Goal: Transaction & Acquisition: Obtain resource

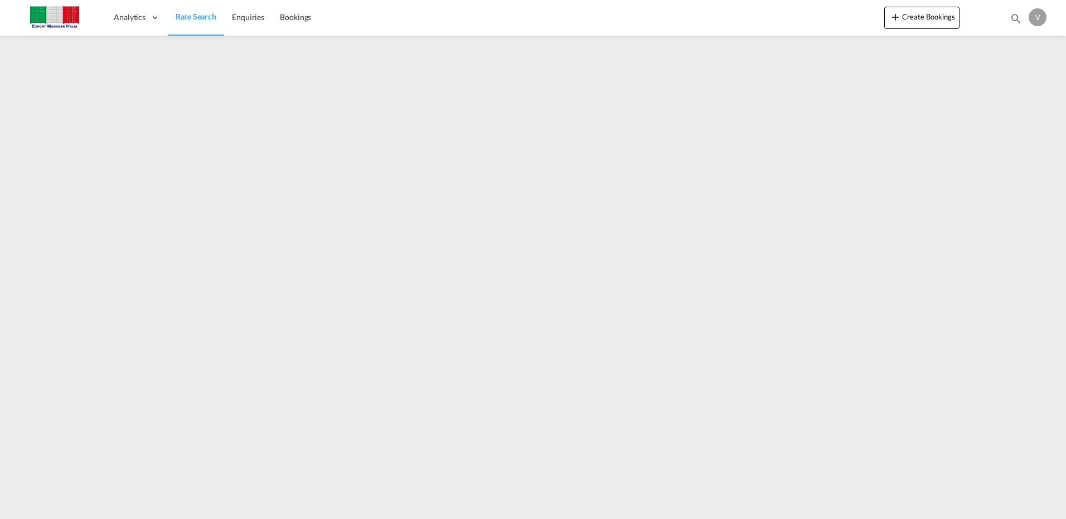
click at [197, 15] on span "Rate Search" at bounding box center [196, 16] width 41 height 9
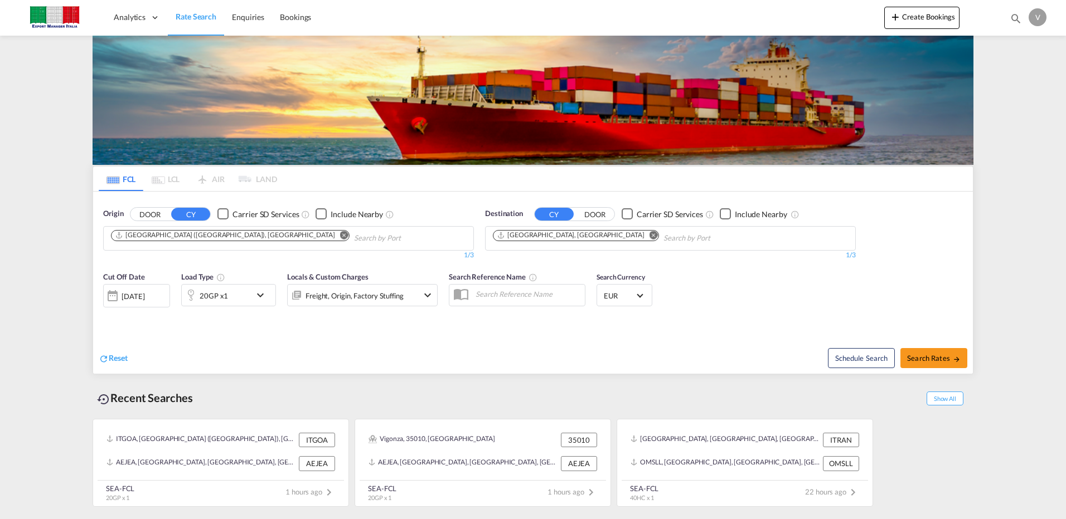
click at [145, 213] on button "DOOR" at bounding box center [149, 214] width 39 height 13
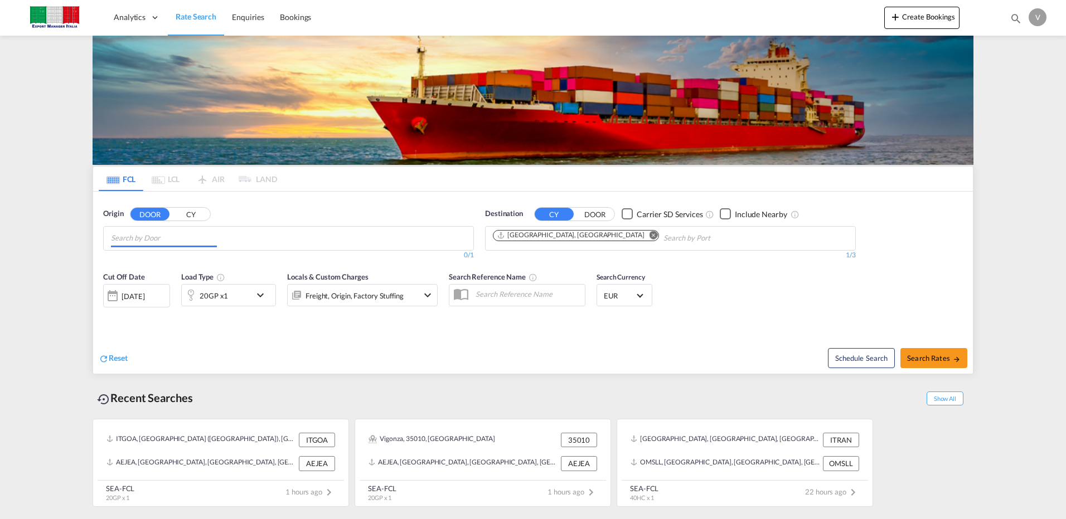
click at [192, 240] on input "Chips input." at bounding box center [164, 239] width 106 height 18
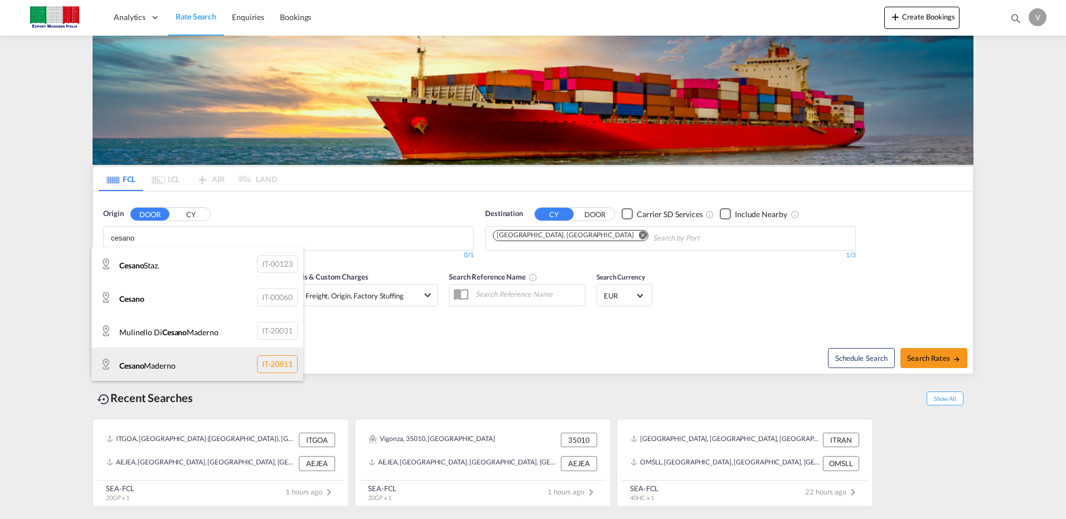
type input "cesano"
click at [175, 361] on div "[PERSON_NAME] IT-20811" at bounding box center [197, 364] width 212 height 33
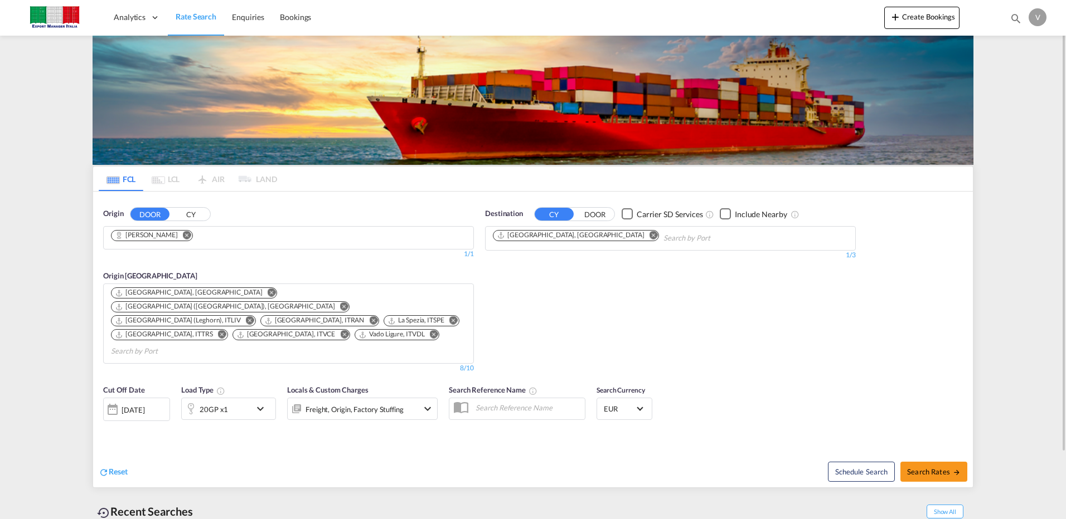
click at [268, 293] on md-icon "Remove" at bounding box center [272, 293] width 8 height 8
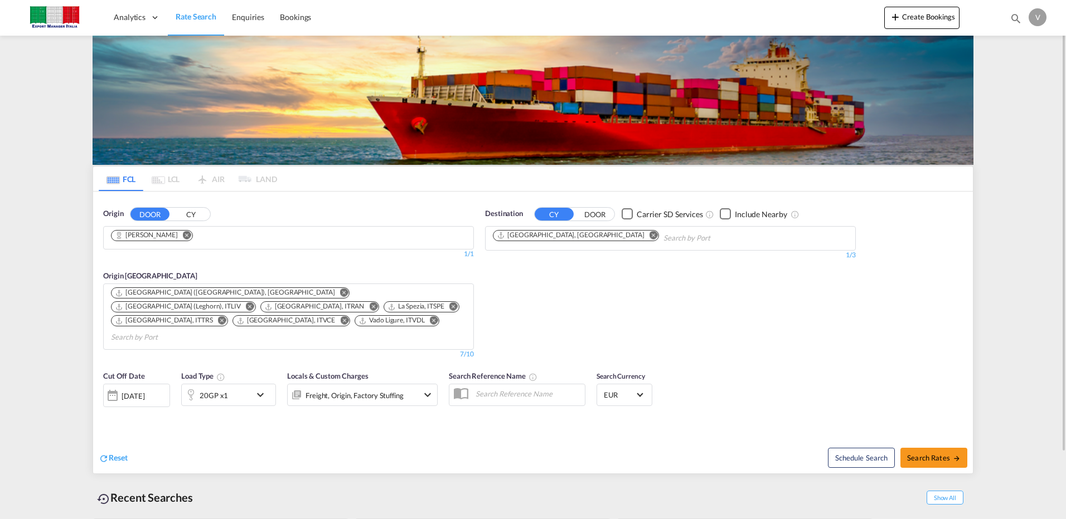
click at [226, 317] on md-icon "Remove" at bounding box center [222, 321] width 8 height 8
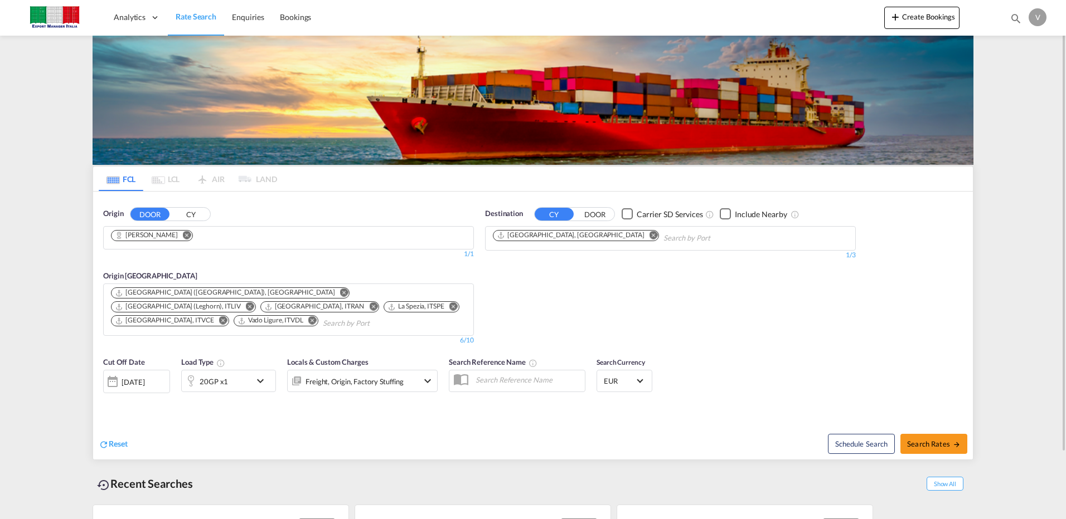
click at [377, 303] on md-icon "Remove" at bounding box center [373, 307] width 8 height 8
click at [254, 303] on md-icon "Remove" at bounding box center [250, 307] width 8 height 8
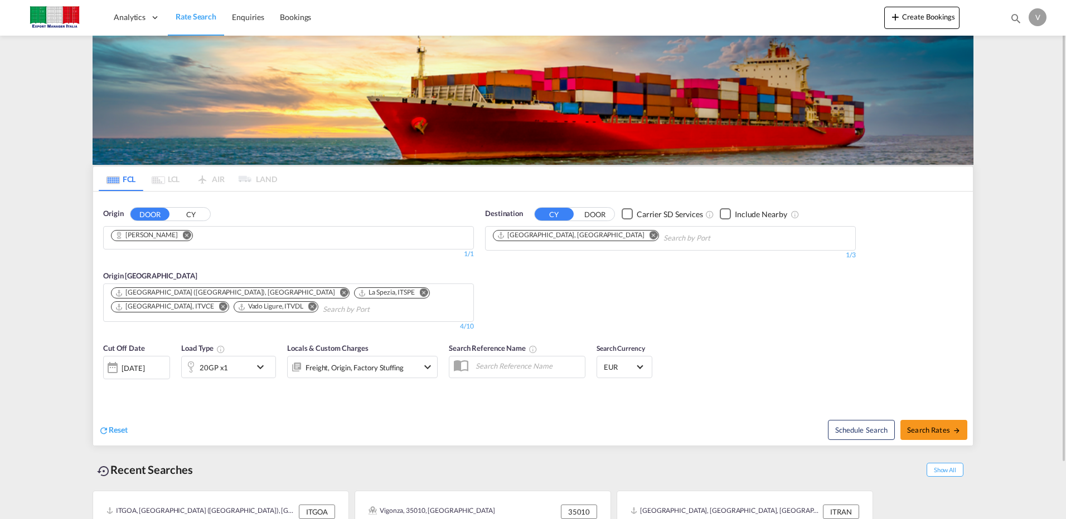
click at [227, 303] on md-icon "Remove" at bounding box center [223, 307] width 8 height 8
click at [420, 292] on md-icon "Remove" at bounding box center [424, 293] width 8 height 8
click at [261, 361] on md-icon "icon-chevron-down" at bounding box center [263, 367] width 19 height 13
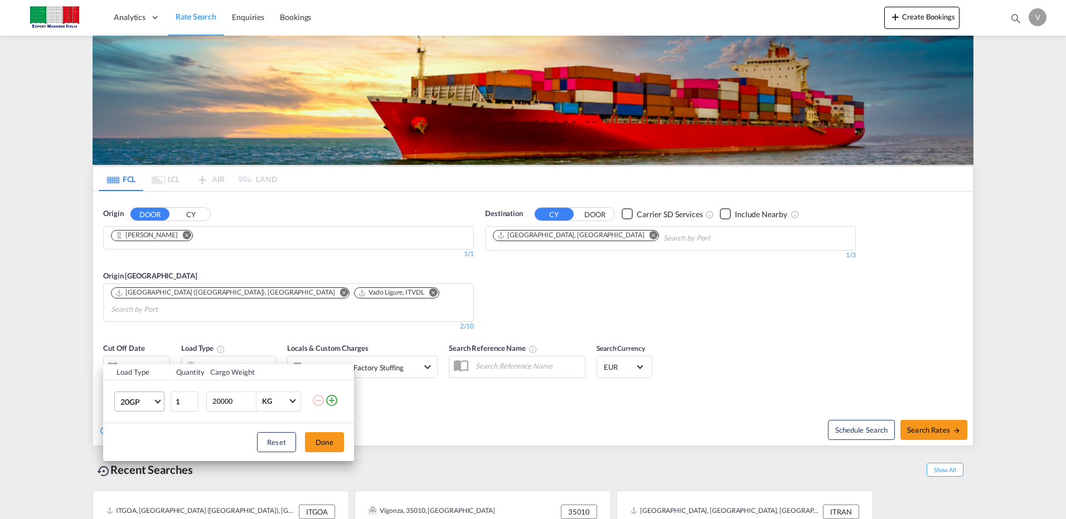
click at [154, 403] on md-select-value "20GP" at bounding box center [141, 401] width 45 height 19
click at [125, 433] on md-option "40HC" at bounding box center [149, 438] width 76 height 27
click at [314, 439] on button "Done" at bounding box center [324, 443] width 39 height 20
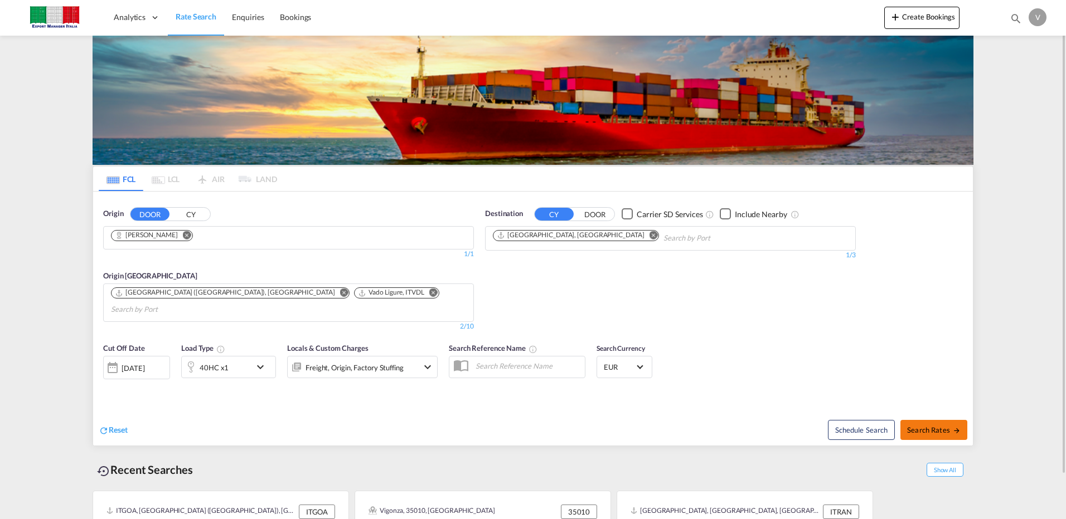
click at [917, 420] on button "Search Rates" at bounding box center [933, 430] width 67 height 20
type input "[PERSON_NAME] to AEJEA / [DATE]"
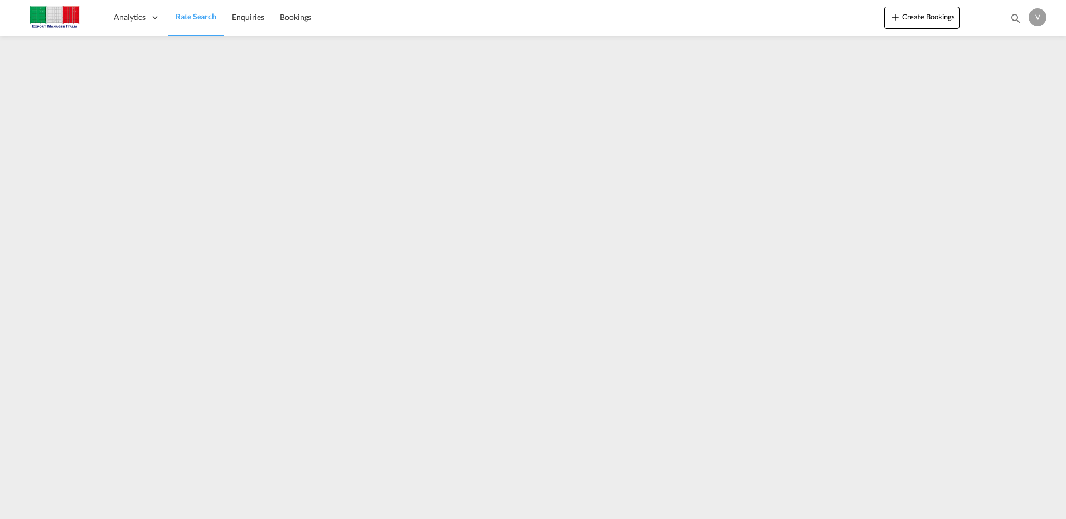
click at [191, 19] on span "Rate Search" at bounding box center [196, 16] width 41 height 9
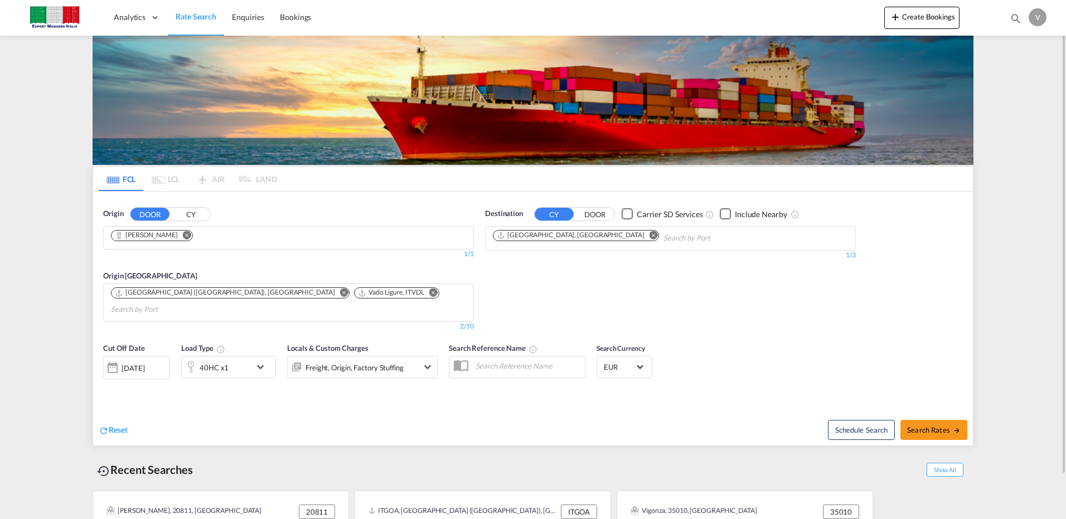
click at [184, 236] on md-icon "Remove" at bounding box center [187, 235] width 8 height 8
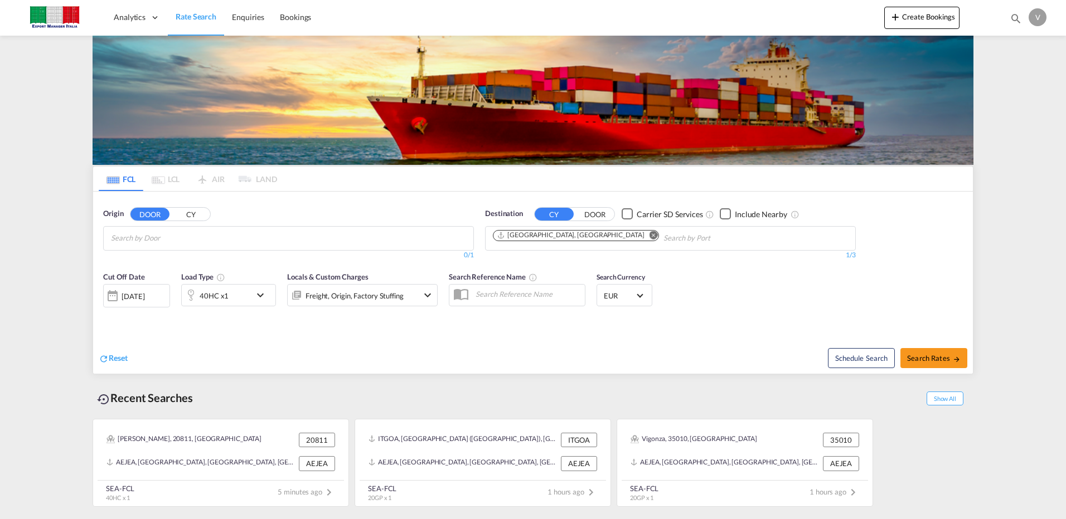
click at [184, 236] on input "Chips input." at bounding box center [164, 239] width 106 height 18
type input "francoli"
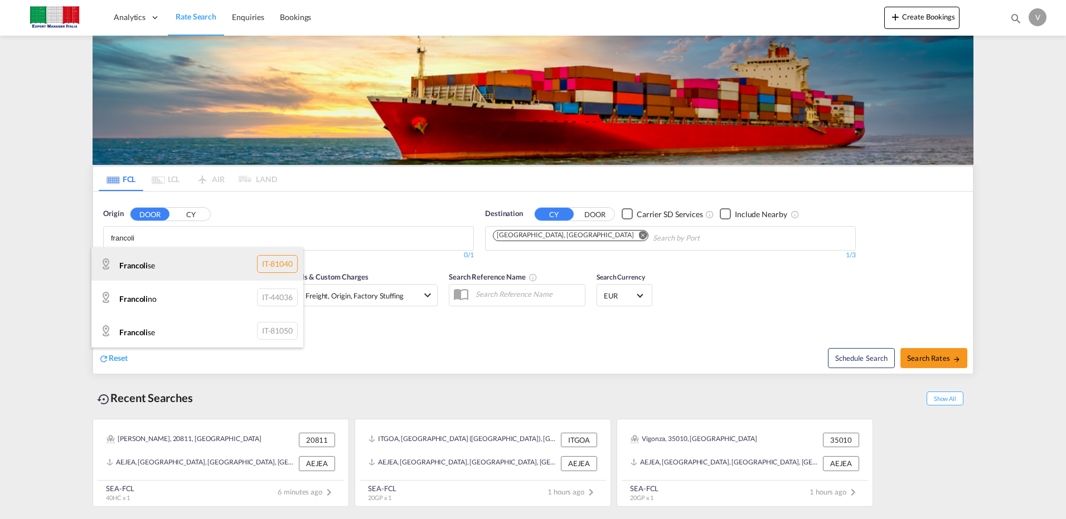
click at [152, 262] on div "Francoli se IT-81040" at bounding box center [197, 263] width 212 height 33
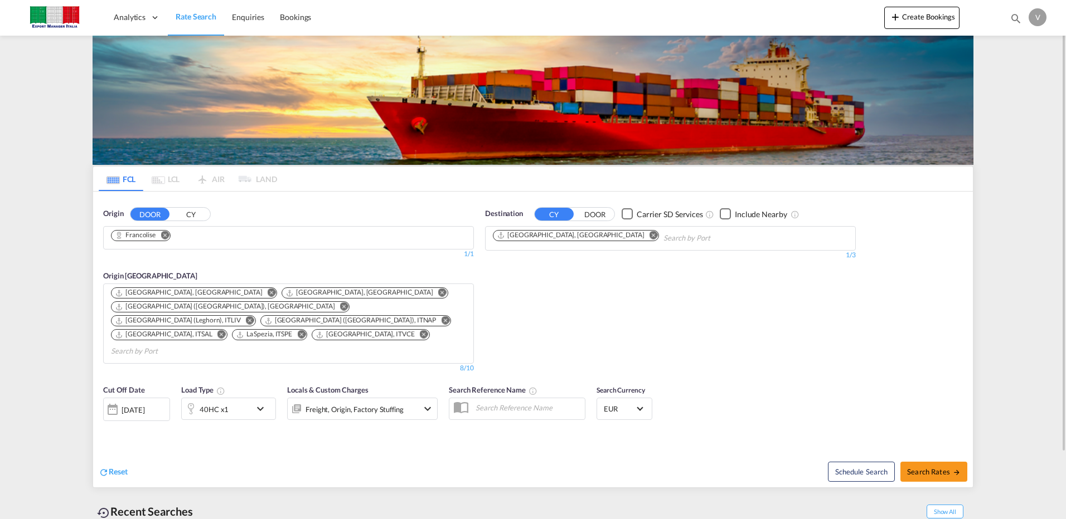
click at [261, 402] on md-icon "icon-chevron-down" at bounding box center [263, 408] width 19 height 13
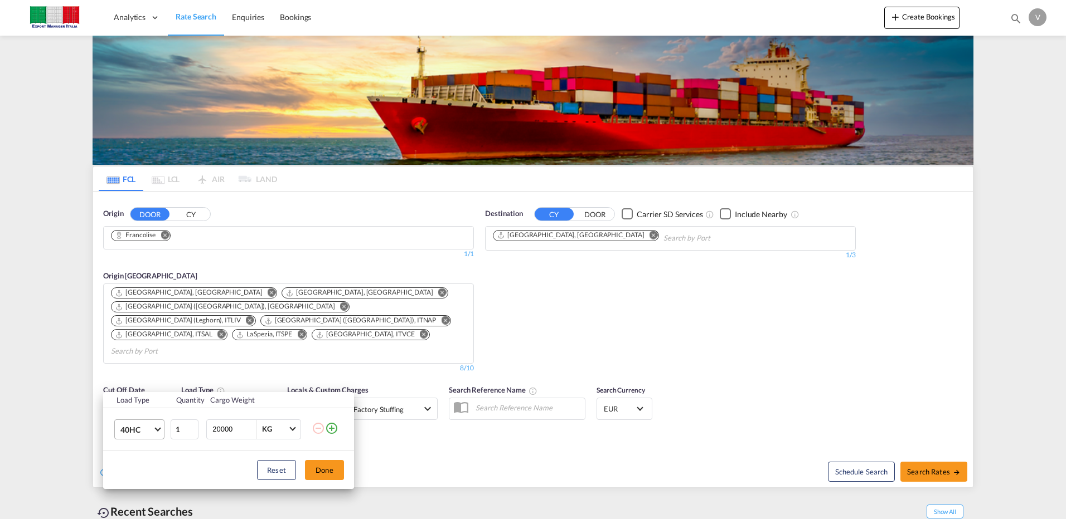
click at [159, 429] on span "Choose: \a40HC" at bounding box center [157, 428] width 6 height 6
click at [138, 377] on div "20GP" at bounding box center [130, 376] width 20 height 11
click at [314, 468] on button "Done" at bounding box center [324, 470] width 39 height 20
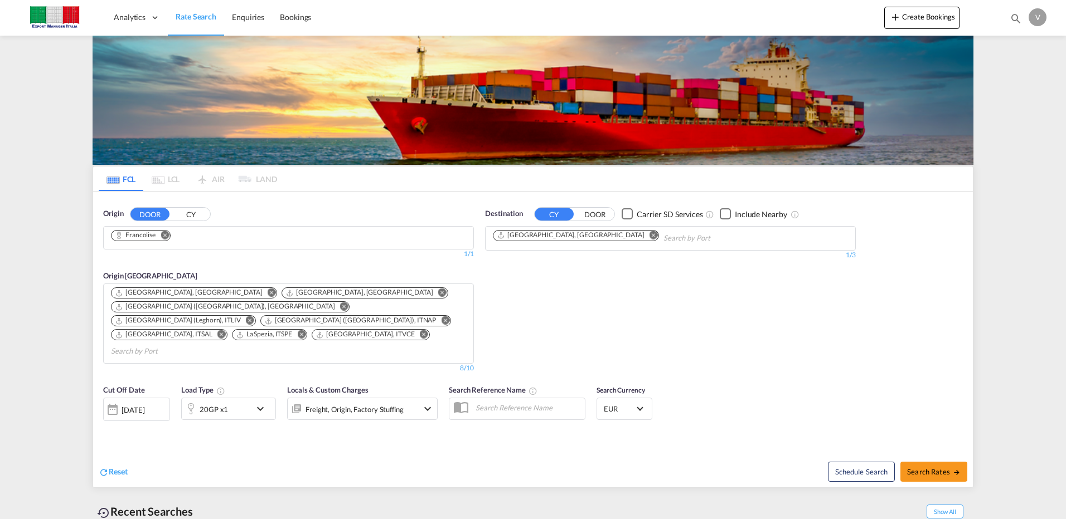
click at [268, 291] on md-icon "Remove" at bounding box center [272, 293] width 8 height 8
click at [268, 293] on md-icon "Remove" at bounding box center [272, 293] width 8 height 8
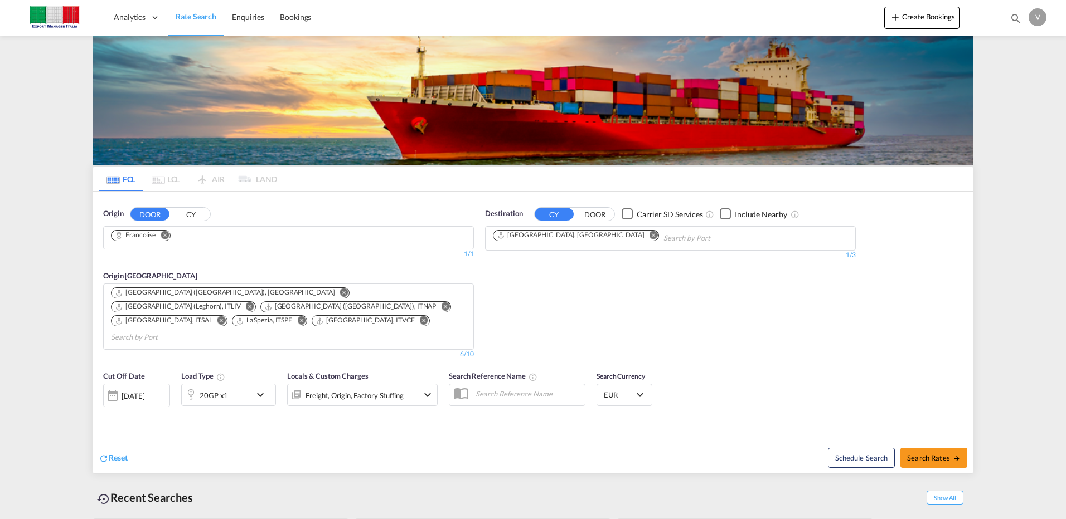
click at [340, 292] on md-icon "Remove" at bounding box center [344, 293] width 8 height 8
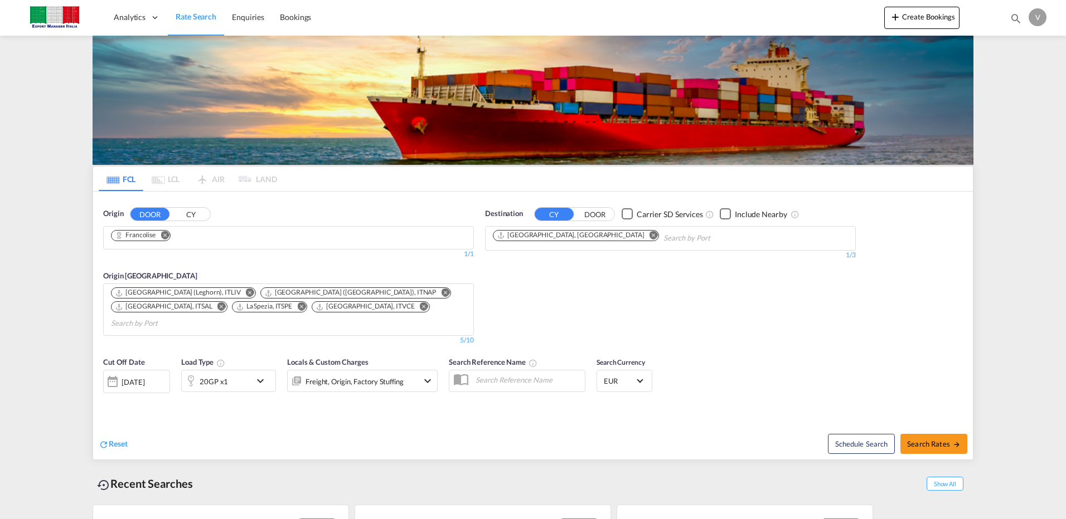
click at [246, 292] on md-icon "Remove" at bounding box center [250, 293] width 8 height 8
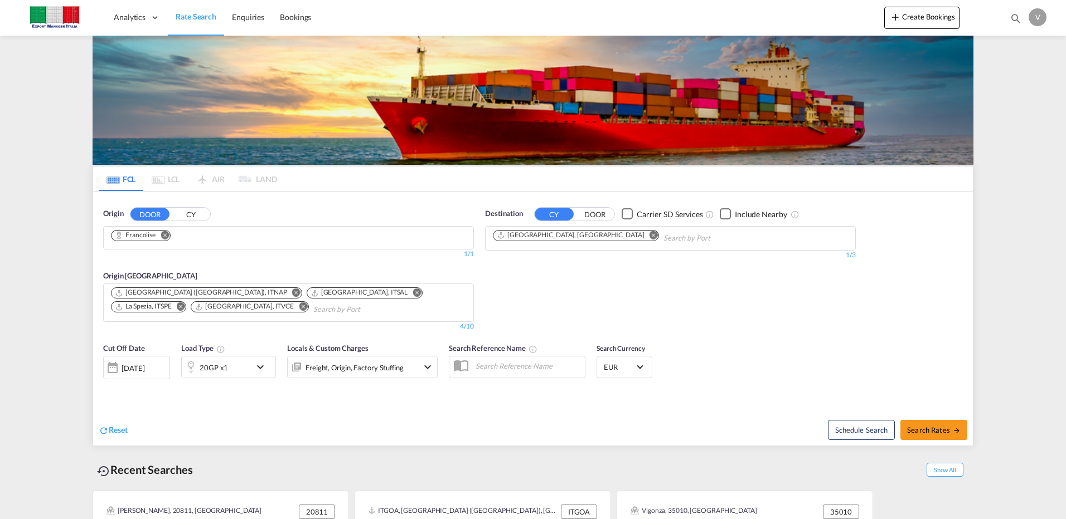
click at [185, 303] on md-icon "Remove" at bounding box center [181, 307] width 8 height 8
click at [227, 303] on md-icon "Remove" at bounding box center [223, 307] width 8 height 8
click at [428, 361] on md-icon "icon-chevron-down" at bounding box center [427, 367] width 13 height 13
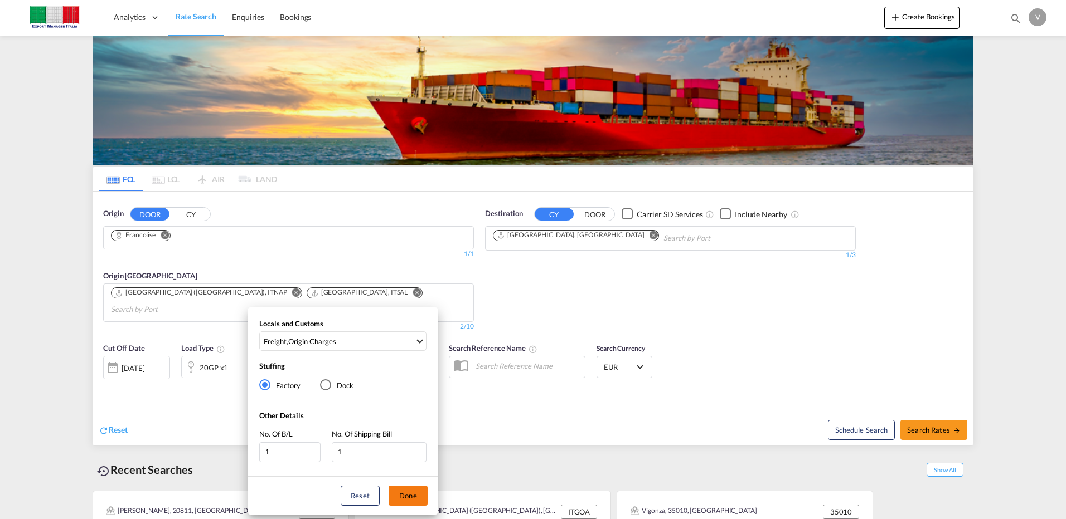
click at [402, 491] on button "Done" at bounding box center [407, 496] width 39 height 20
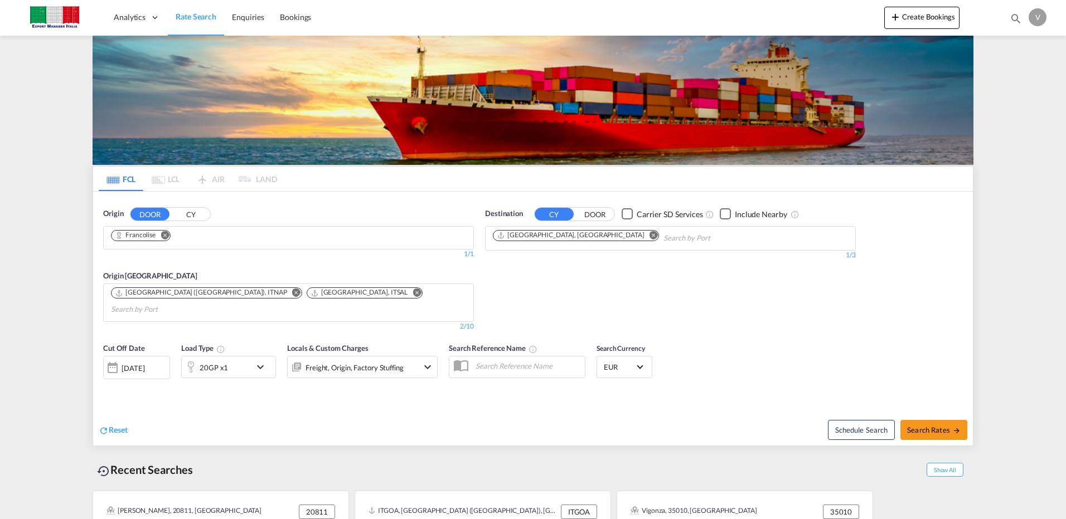
click at [649, 235] on md-icon "Remove" at bounding box center [653, 235] width 8 height 8
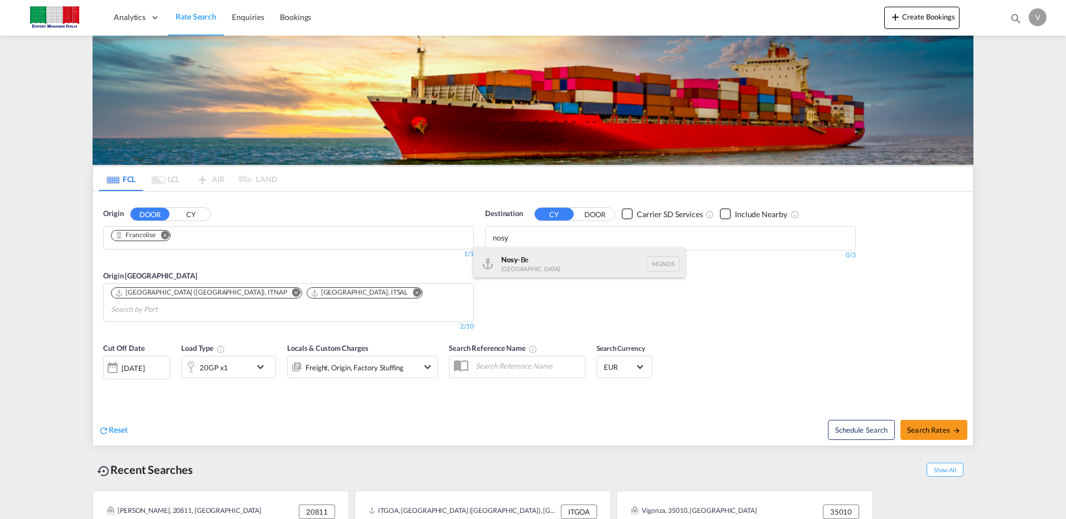
type input "nosy"
click at [523, 264] on div "Nosy -Be [GEOGRAPHIC_DATA] MGNOS" at bounding box center [579, 263] width 212 height 33
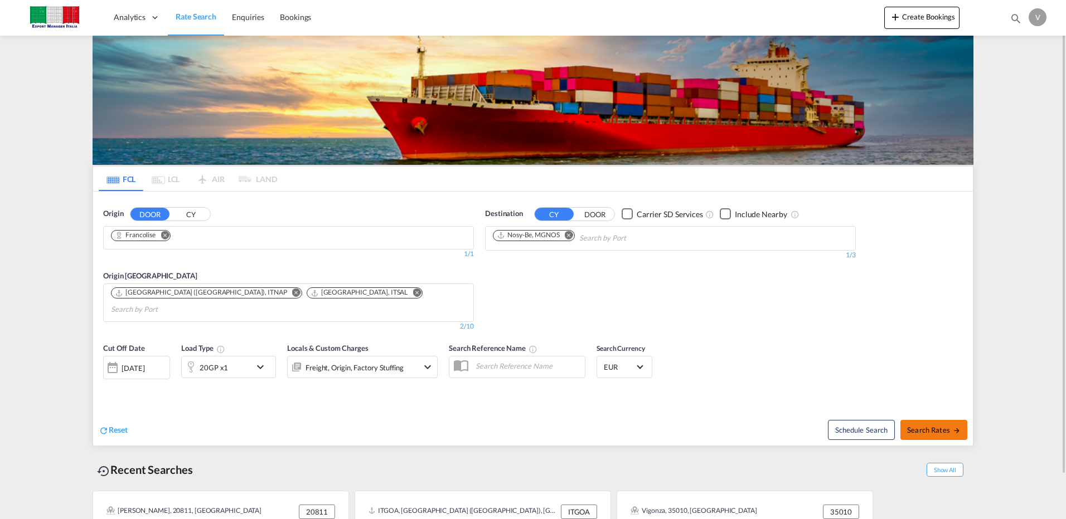
click at [946, 426] on span "Search Rates" at bounding box center [934, 430] width 54 height 9
type input "Francolise to MGNOS / [DATE]"
